Goal: Navigation & Orientation: Find specific page/section

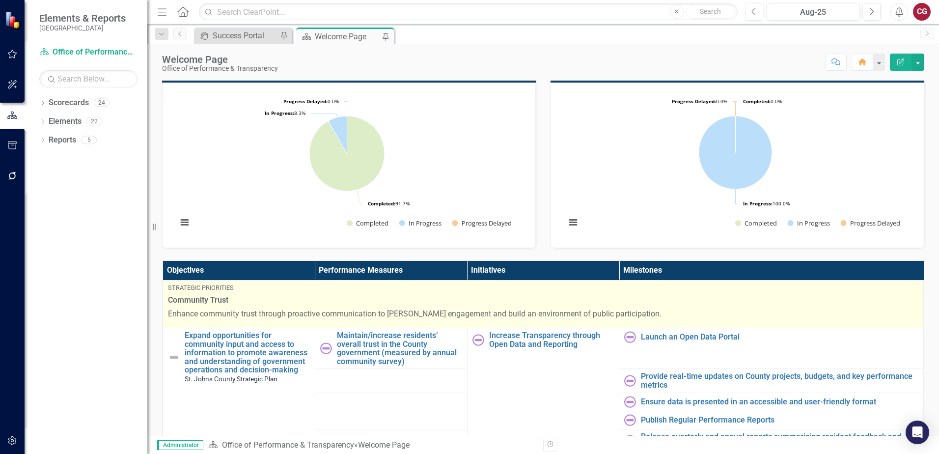
scroll to position [196, 0]
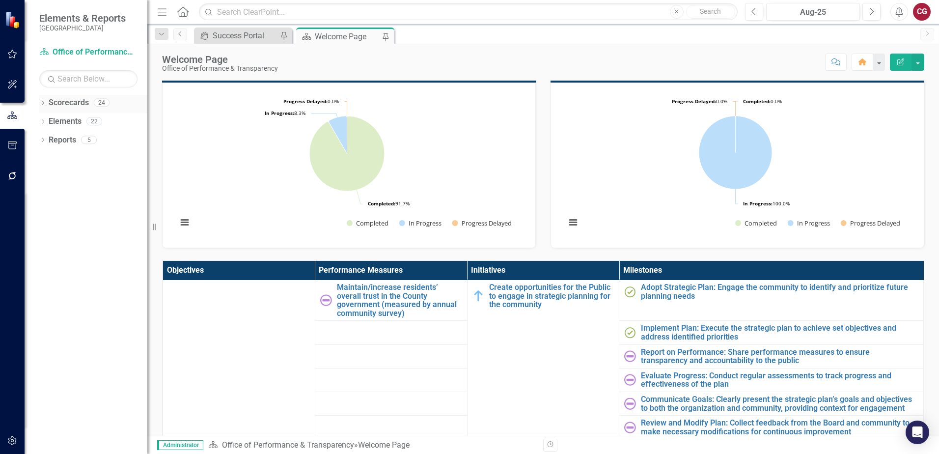
click at [42, 100] on div "Dropdown" at bounding box center [42, 104] width 7 height 8
click at [47, 120] on icon "Dropdown" at bounding box center [47, 121] width 7 height 6
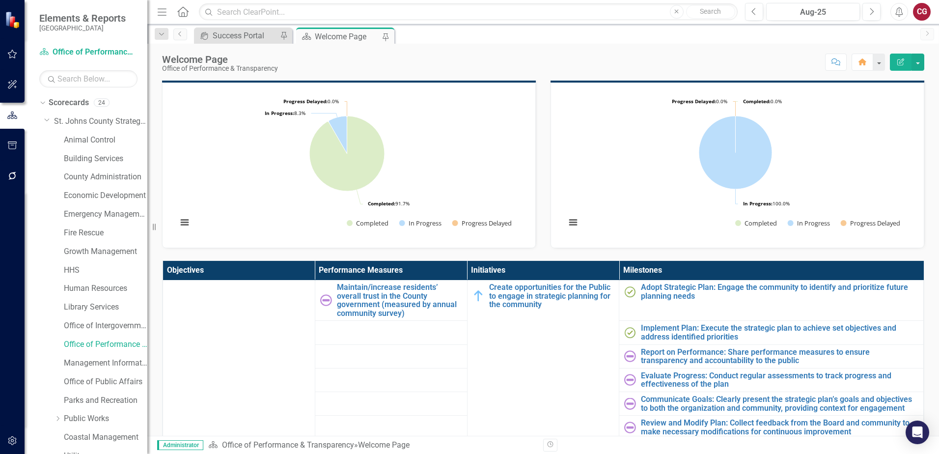
click at [182, 12] on icon "Home" at bounding box center [182, 11] width 13 height 10
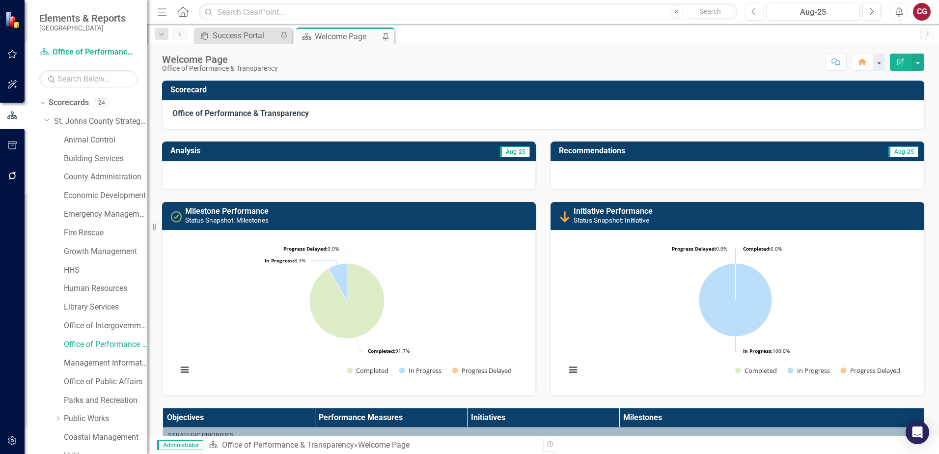
click at [183, 13] on icon "Home" at bounding box center [182, 11] width 13 height 10
click at [49, 117] on icon "Dropdown" at bounding box center [47, 119] width 6 height 7
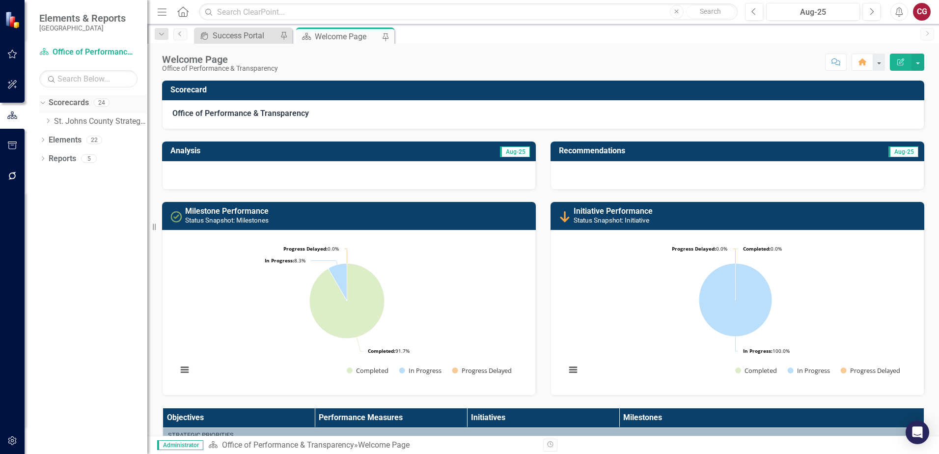
click at [41, 101] on icon "Dropdown" at bounding box center [41, 102] width 5 height 7
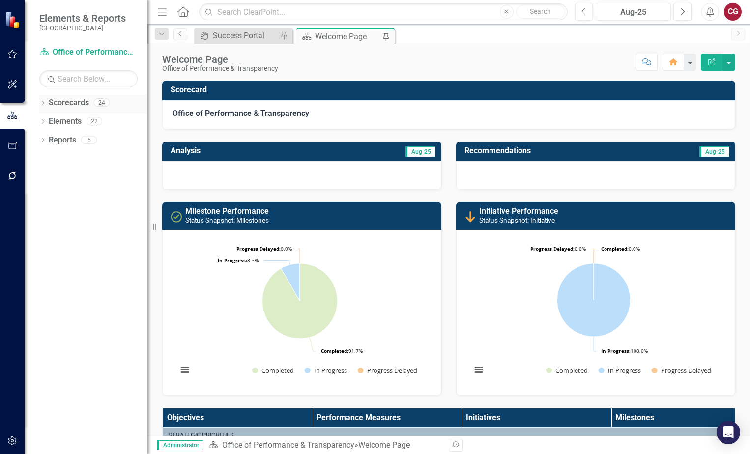
click at [42, 102] on icon "Dropdown" at bounding box center [42, 103] width 7 height 5
click at [47, 119] on icon "Dropdown" at bounding box center [47, 121] width 7 height 6
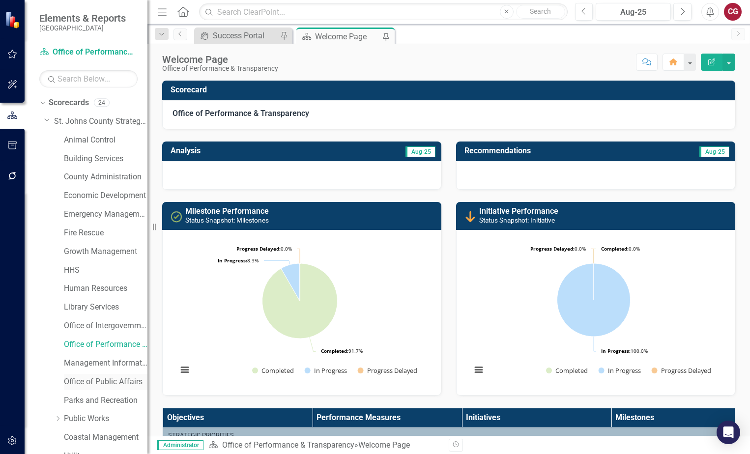
click at [98, 380] on link "Office of Public Affairs" at bounding box center [106, 381] width 84 height 11
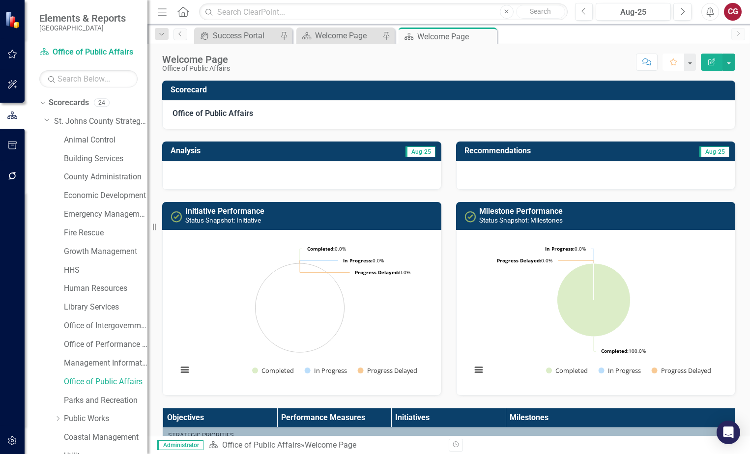
click at [672, 61] on icon "Favorite" at bounding box center [673, 61] width 9 height 7
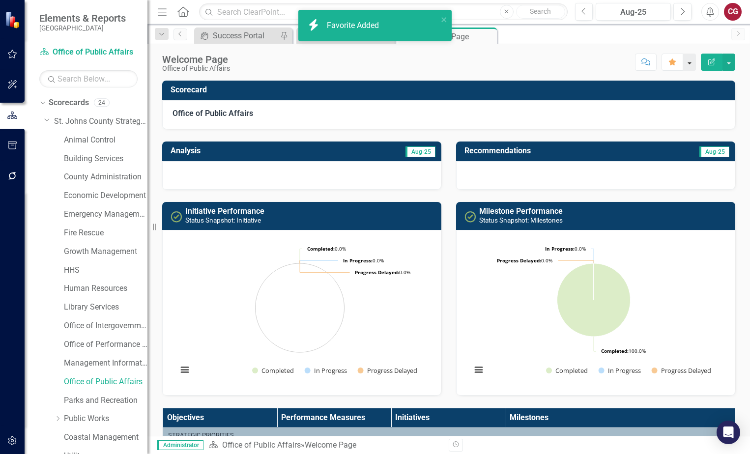
click at [690, 64] on button "button" at bounding box center [689, 62] width 13 height 17
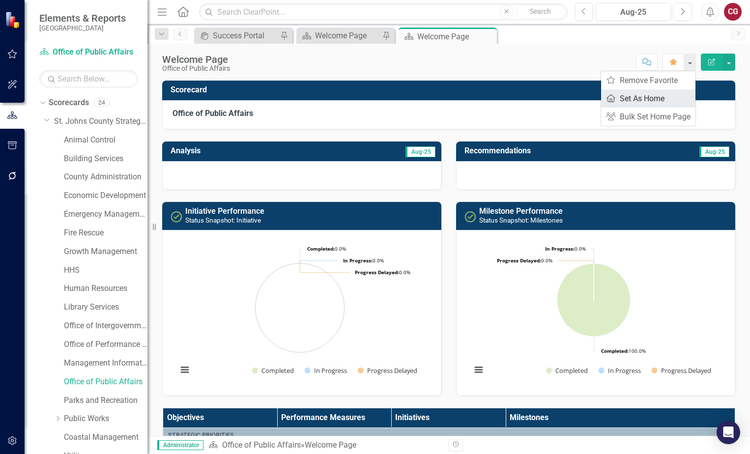
click at [641, 98] on link "Home Set As Home" at bounding box center [648, 98] width 94 height 18
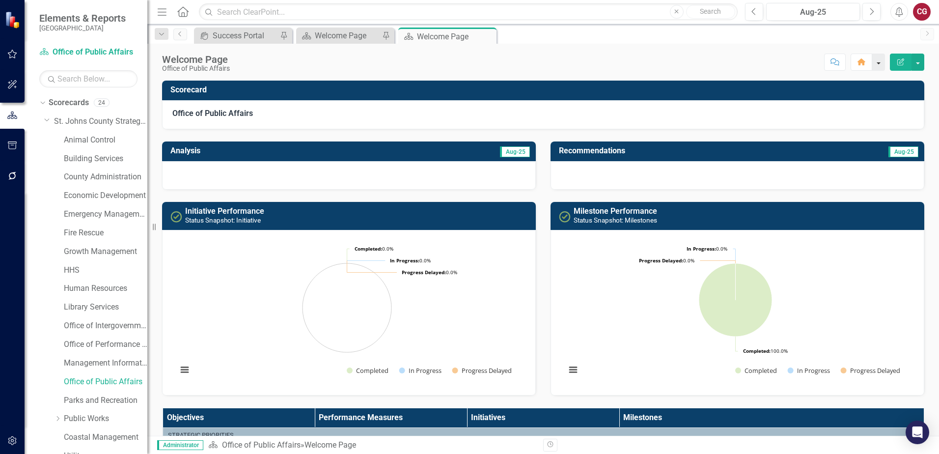
click at [879, 64] on button "button" at bounding box center [878, 62] width 13 height 17
click at [767, 48] on div "Welcome Page Office of Public Affairs Score: N/A Aug-25 Completed Comment Home …" at bounding box center [543, 58] width 792 height 29
click at [860, 60] on icon "Home" at bounding box center [862, 61] width 9 height 7
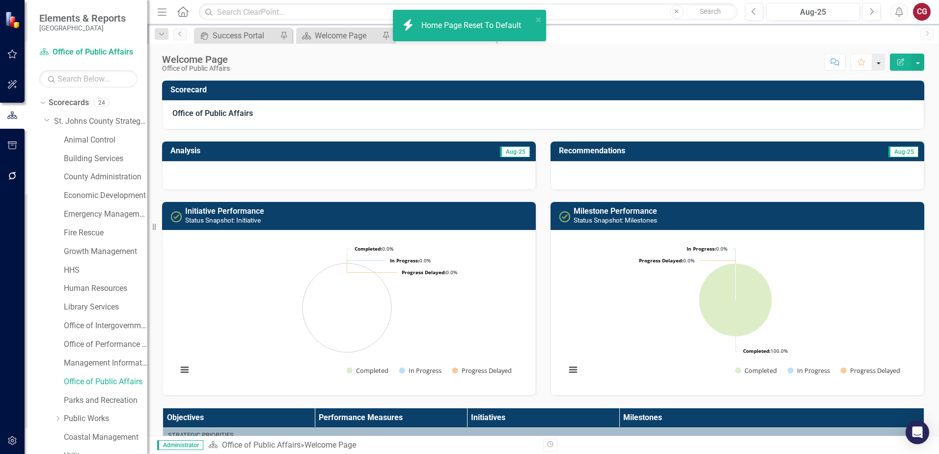
click at [880, 66] on button "button" at bounding box center [878, 62] width 13 height 17
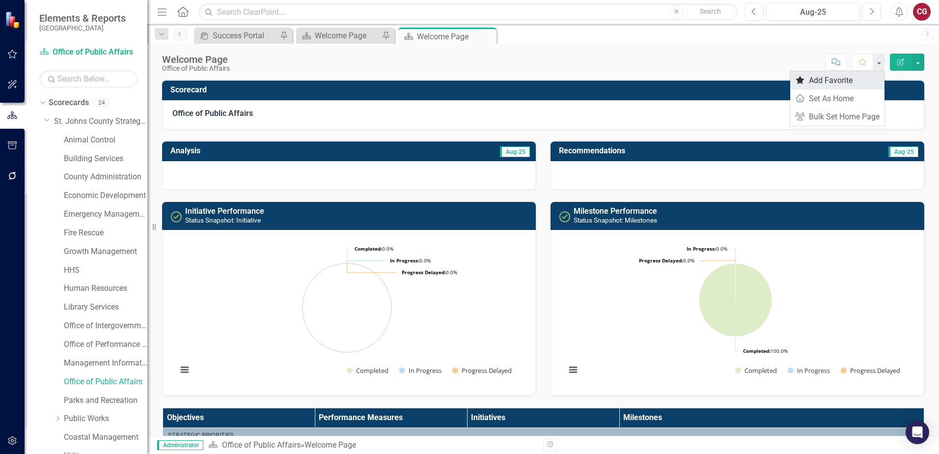
click at [848, 84] on link "Favorite Add Favorite" at bounding box center [837, 80] width 94 height 18
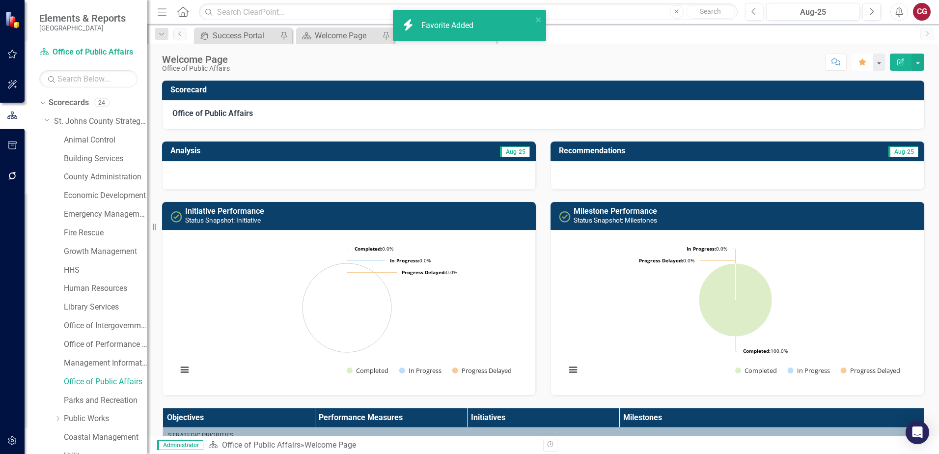
click at [865, 65] on icon "Favorite" at bounding box center [862, 61] width 9 height 7
click at [184, 17] on link "Home" at bounding box center [183, 11] width 13 height 15
